Goal: Information Seeking & Learning: Learn about a topic

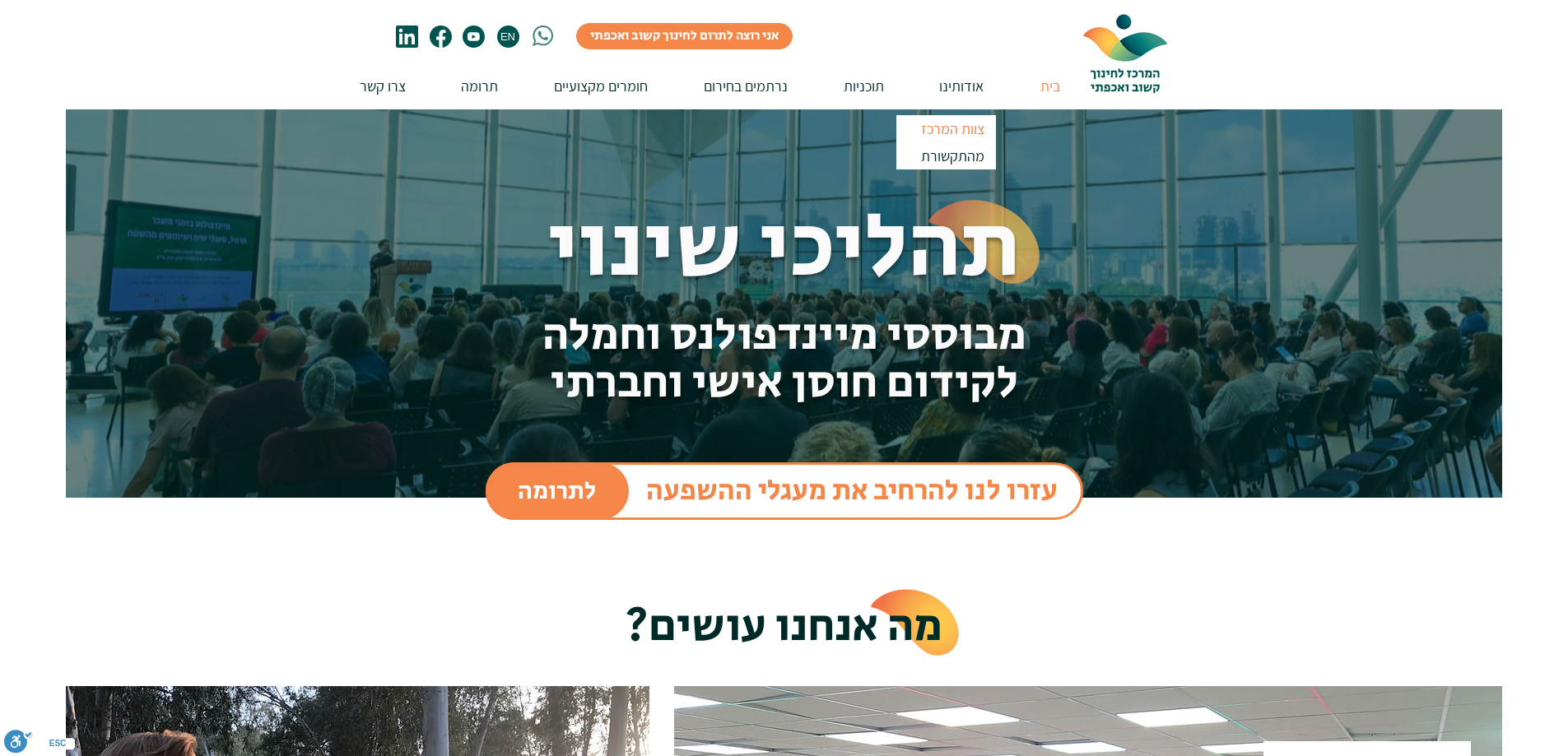
click at [965, 129] on p "צוות המרכז" at bounding box center [953, 129] width 78 height 27
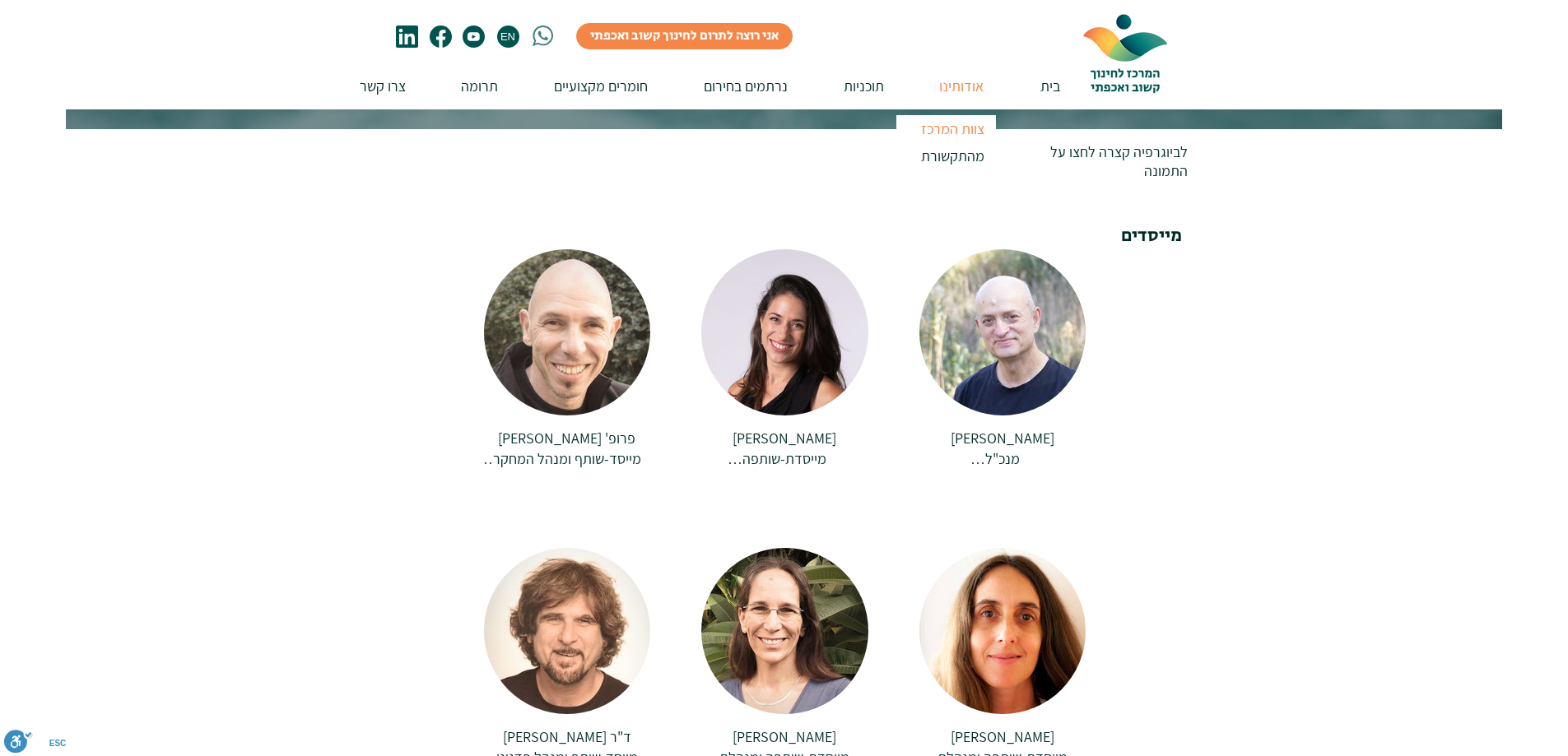
scroll to position [247, 0]
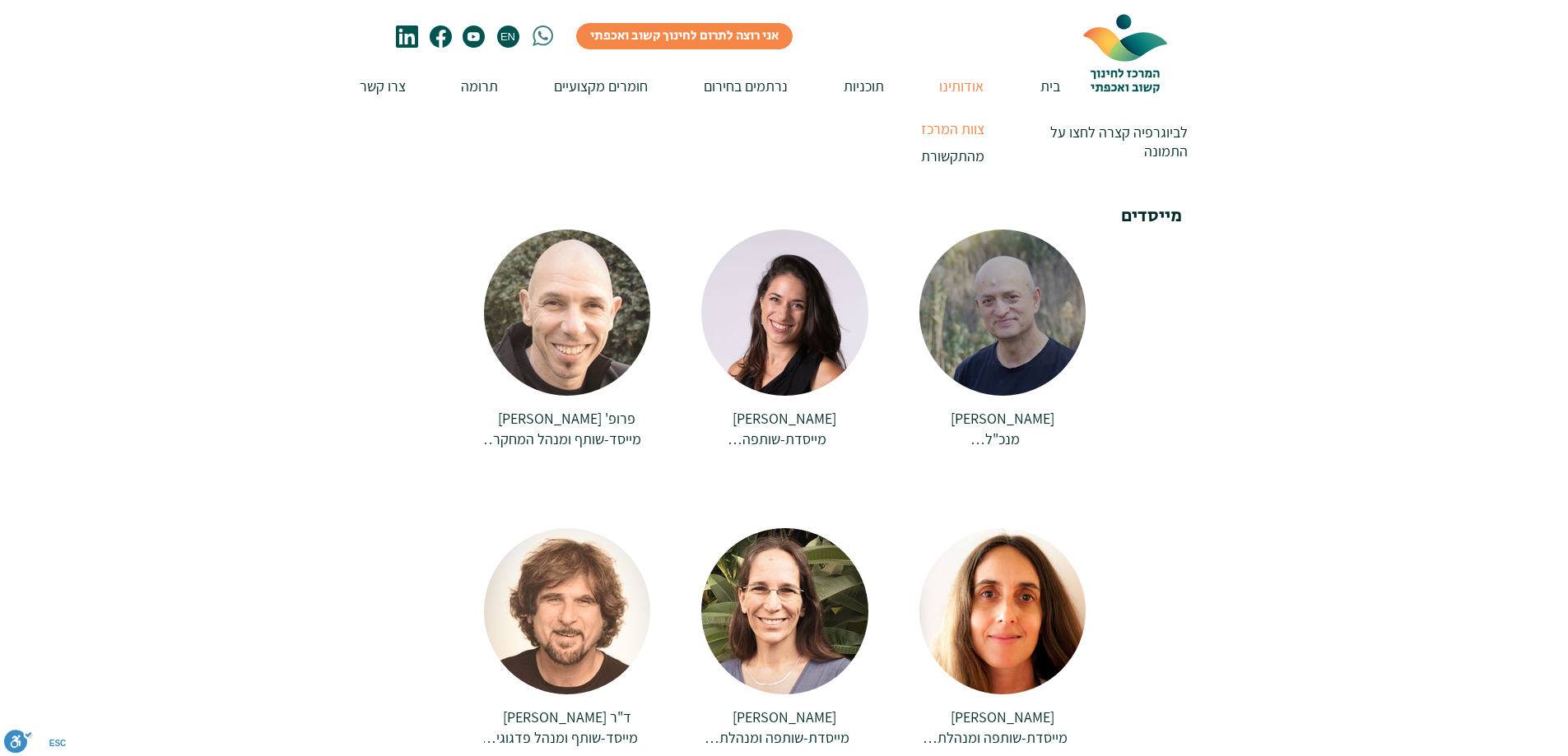
click at [1009, 235] on div at bounding box center [1002, 313] width 166 height 166
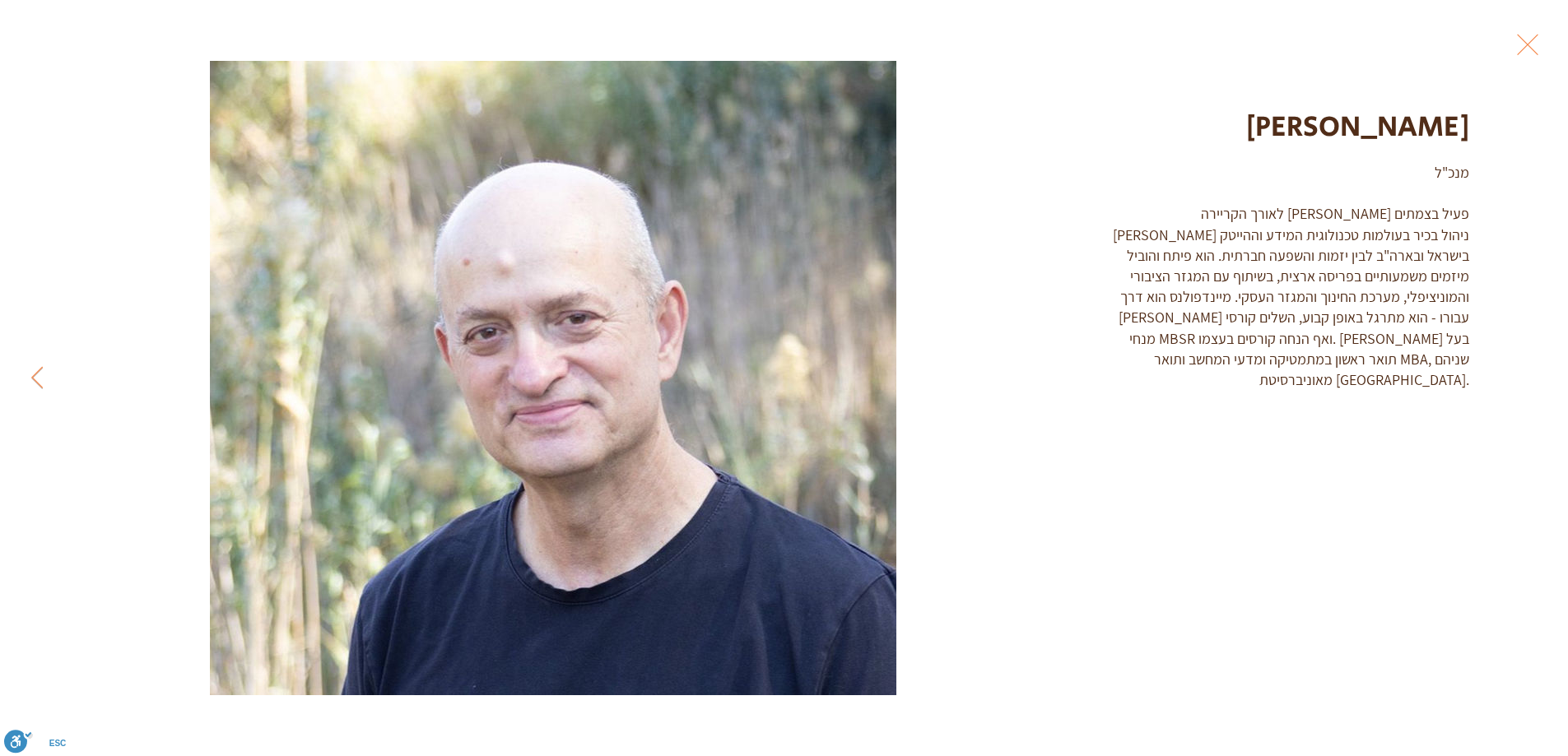
click at [1524, 44] on button "Exit expand mode" at bounding box center [1528, 42] width 31 height 36
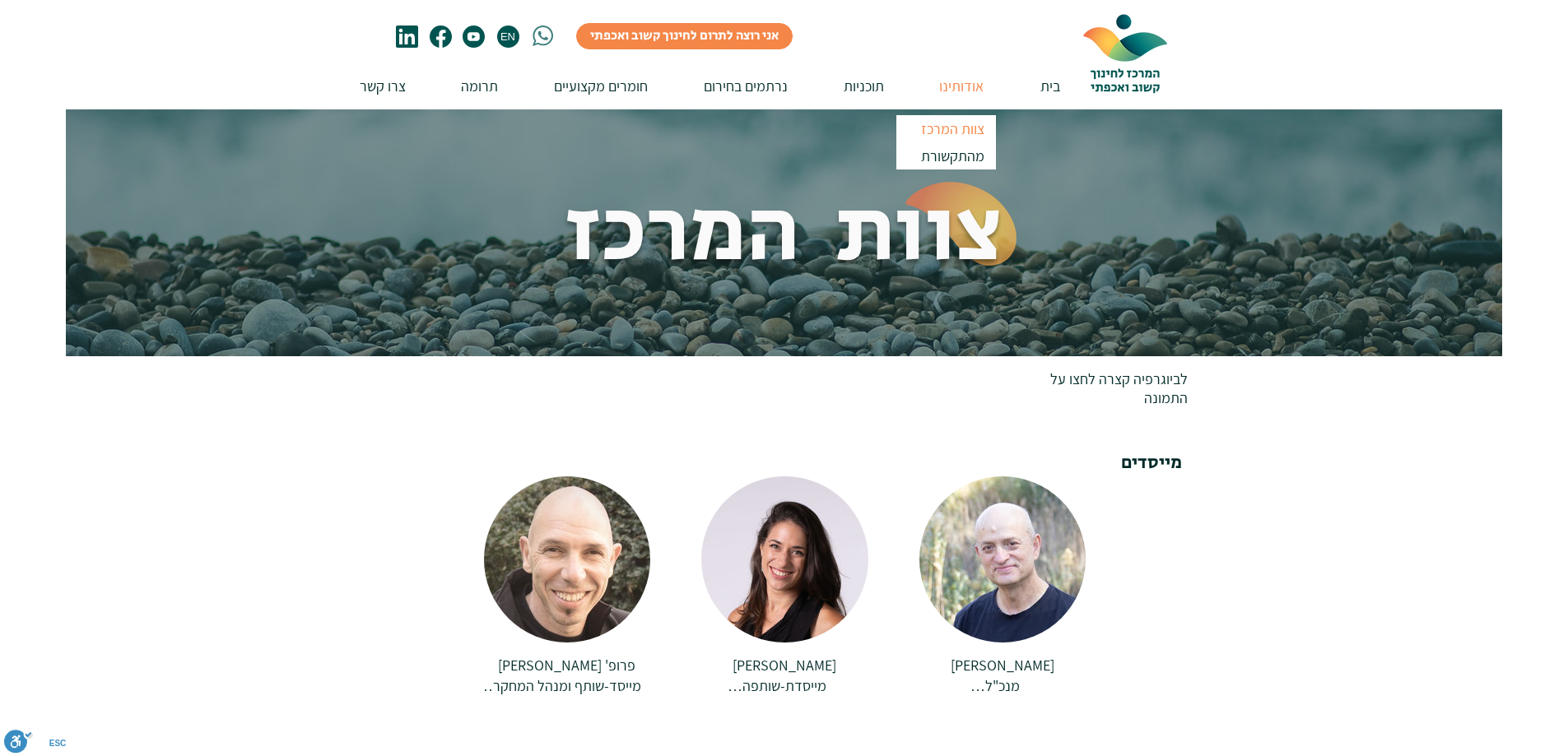
scroll to position [247, 0]
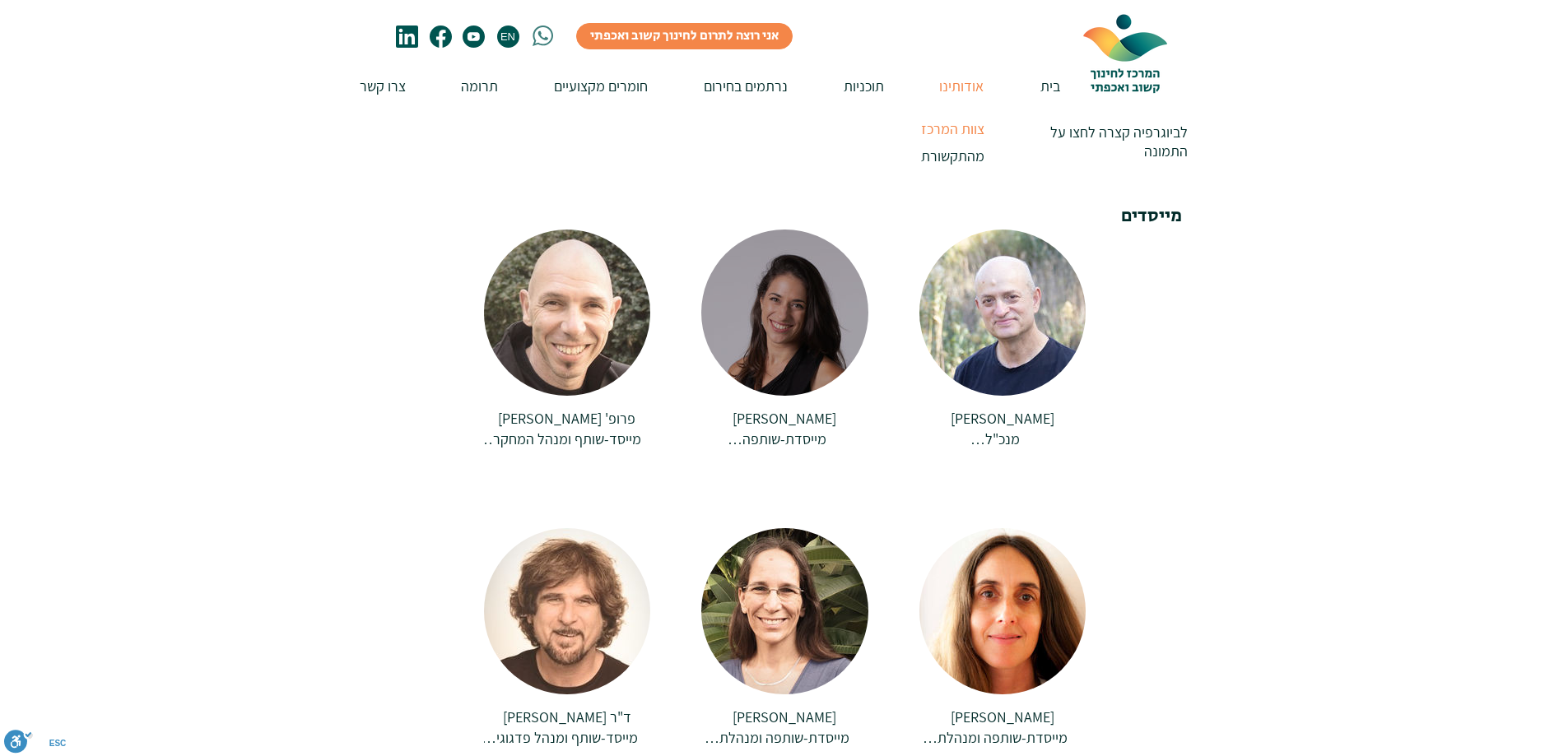
click at [812, 264] on div at bounding box center [784, 313] width 167 height 166
